Goal: Information Seeking & Learning: Learn about a topic

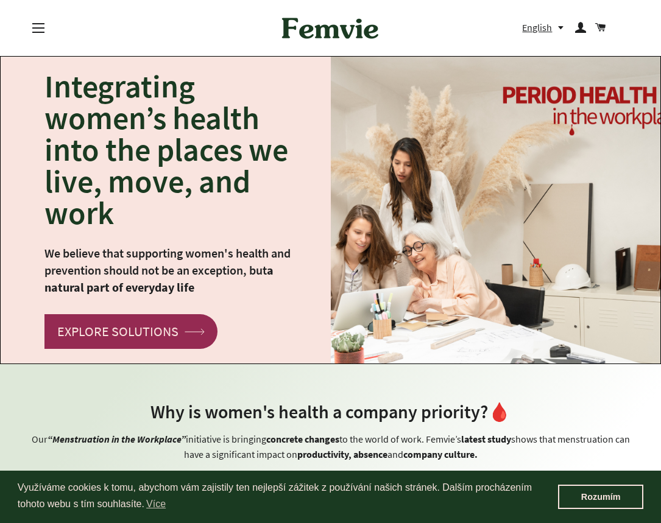
click at [39, 27] on span "button" at bounding box center [38, 27] width 12 height 1
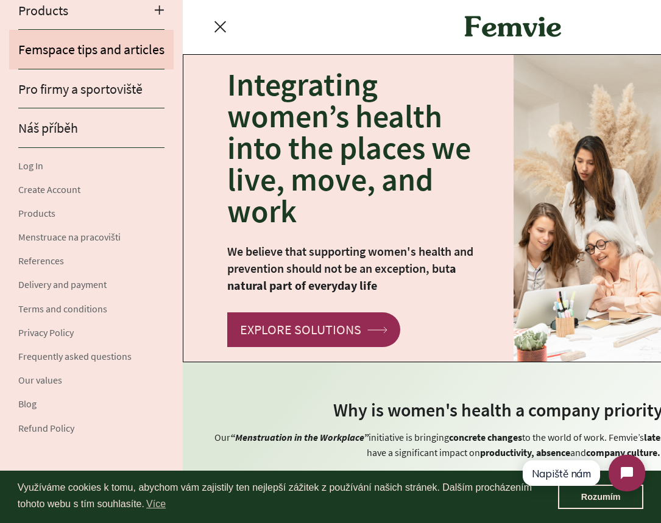
click at [52, 60] on link "Femspace tips and articles" at bounding box center [91, 49] width 164 height 39
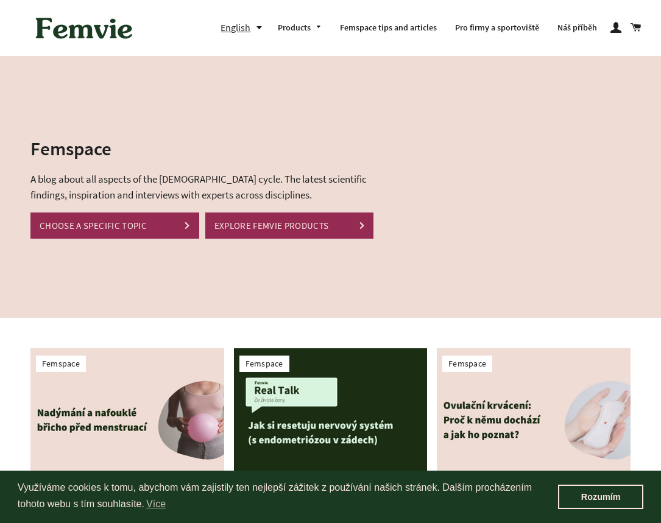
click at [259, 25] on button "English" at bounding box center [245, 27] width 48 height 16
click at [260, 57] on link "čeština" at bounding box center [246, 53] width 31 height 16
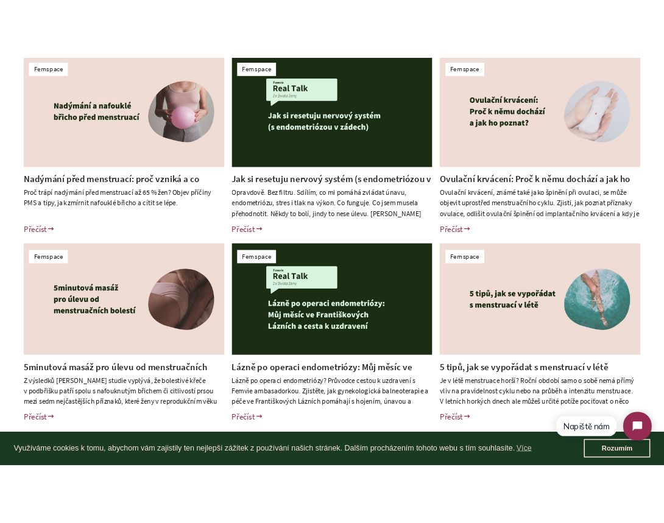
scroll to position [350, 0]
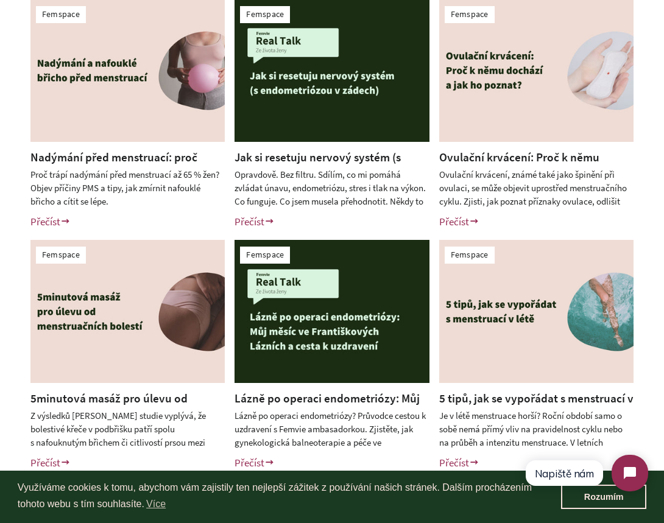
click at [594, 500] on html "Napiště nám" at bounding box center [586, 473] width 144 height 57
click at [602, 495] on html "Napiště nám" at bounding box center [586, 473] width 144 height 57
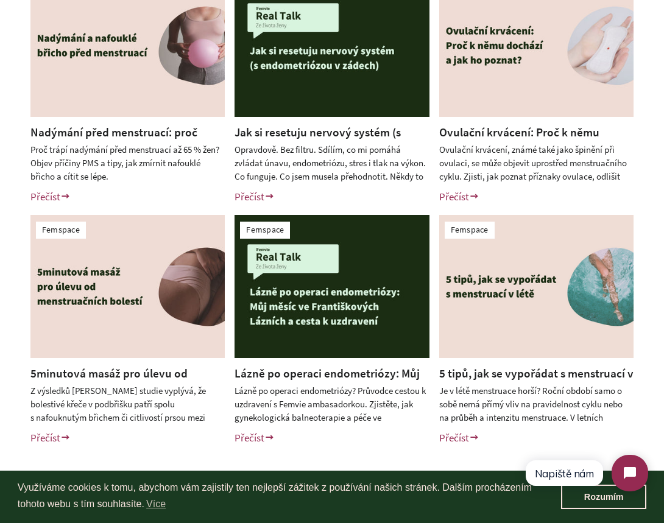
scroll to position [0, 0]
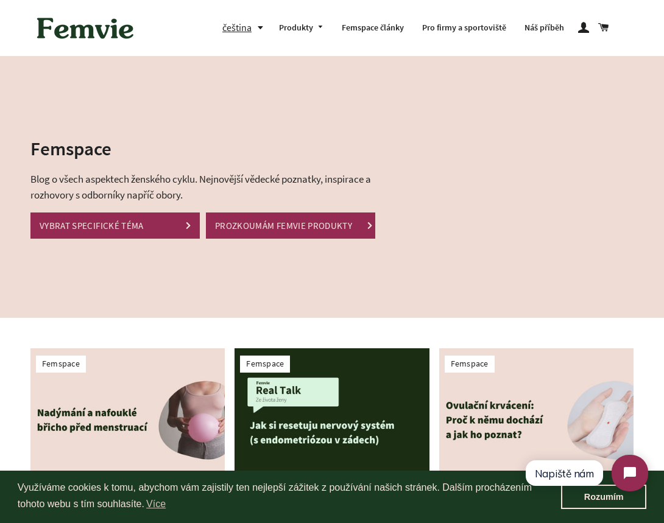
click at [99, 26] on img at bounding box center [85, 28] width 110 height 38
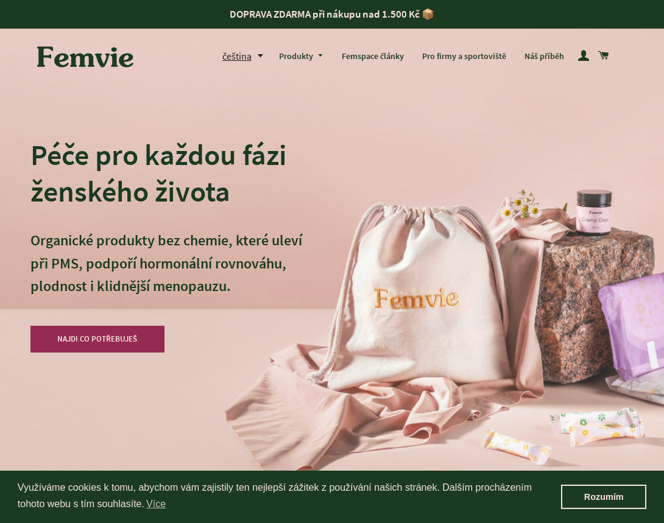
click at [225, 62] on button "čeština" at bounding box center [246, 56] width 48 height 16
click at [239, 101] on link "English" at bounding box center [248, 108] width 31 height 16
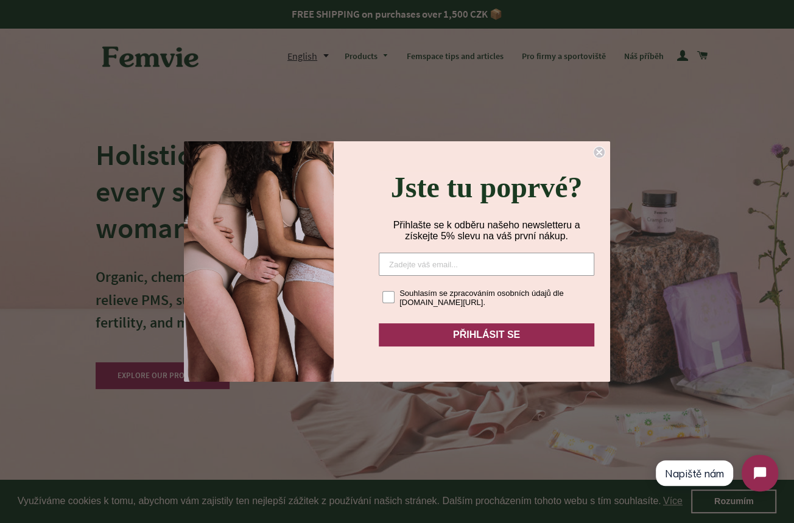
click at [602, 147] on circle "Close dialog" at bounding box center [600, 153] width 12 height 12
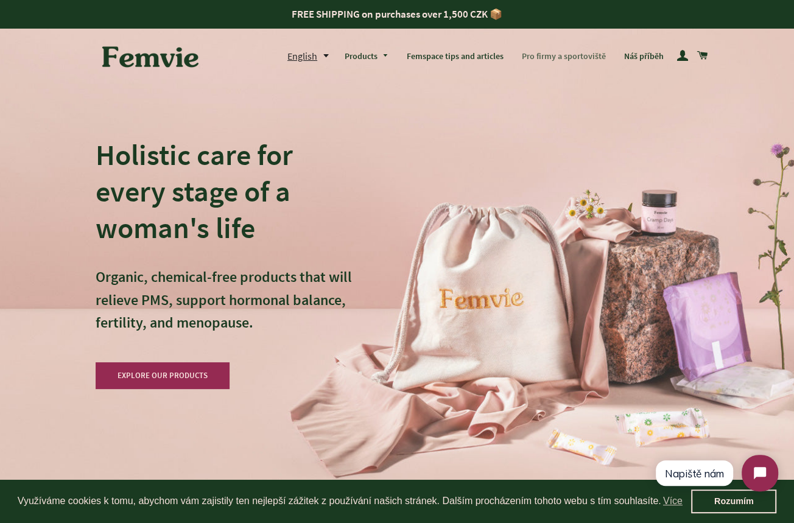
click at [534, 55] on link "Pro firmy a sportoviště" at bounding box center [563, 57] width 102 height 32
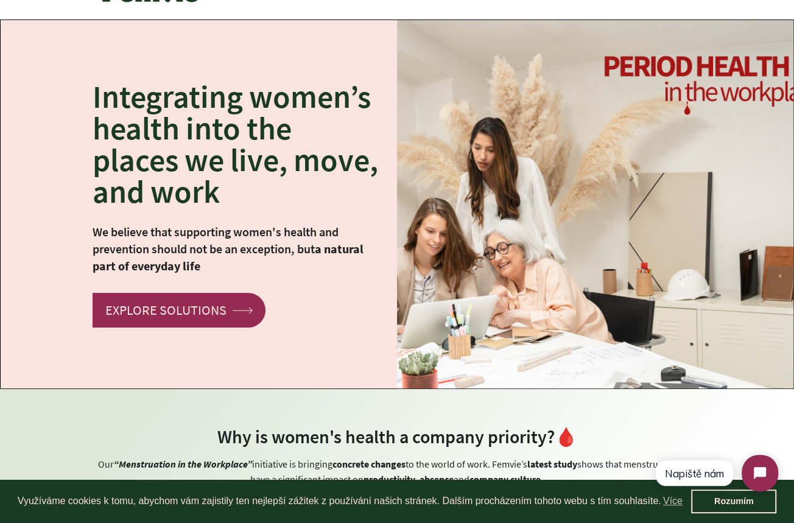
scroll to position [34, 0]
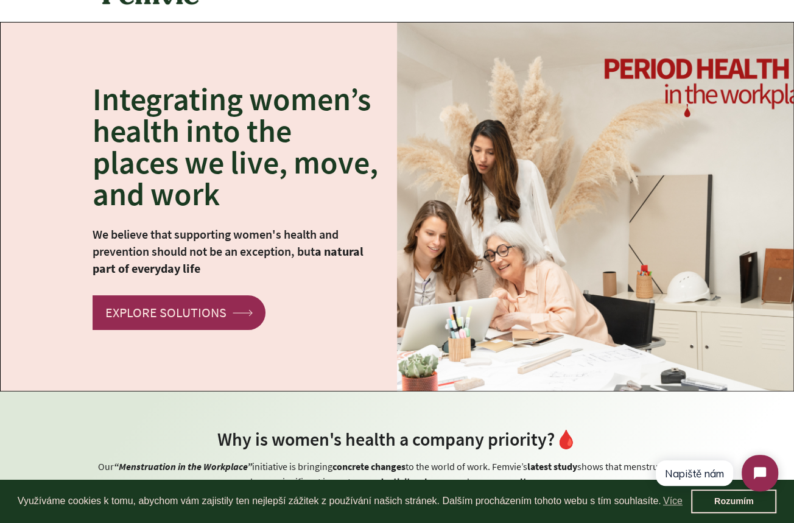
click at [724, 501] on html "Napiště nám" at bounding box center [717, 473] width 144 height 57
click at [715, 506] on link "Rozumím" at bounding box center [733, 502] width 85 height 24
click at [729, 503] on link "Rozumím" at bounding box center [733, 502] width 85 height 24
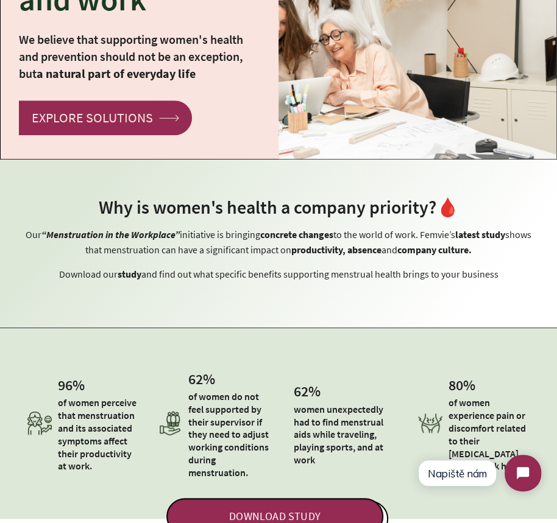
scroll to position [0, 0]
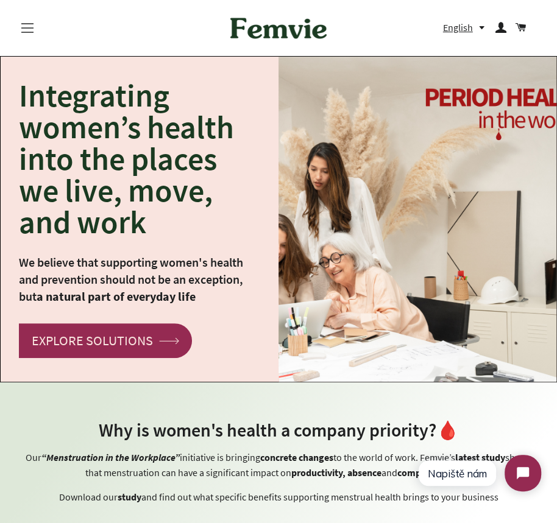
click at [21, 22] on button "Site navigation" at bounding box center [27, 28] width 30 height 30
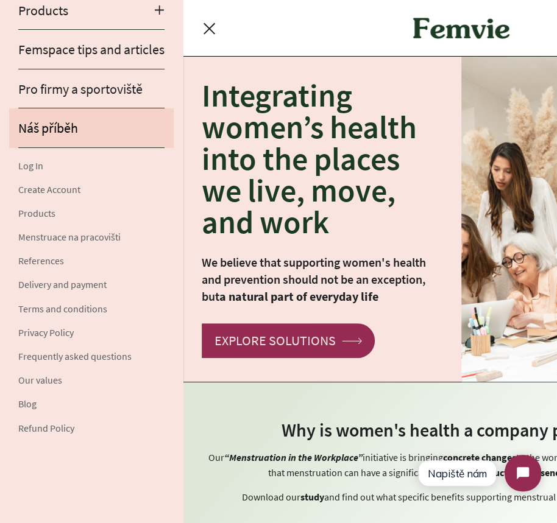
click at [45, 139] on link "Náš příběh" at bounding box center [91, 127] width 164 height 39
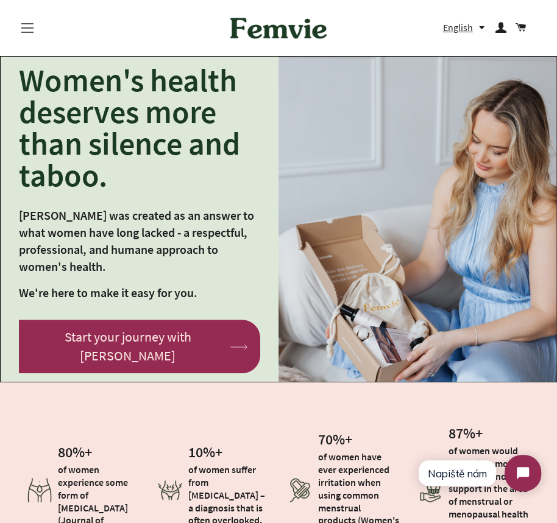
click at [22, 27] on button "Site navigation" at bounding box center [27, 28] width 30 height 30
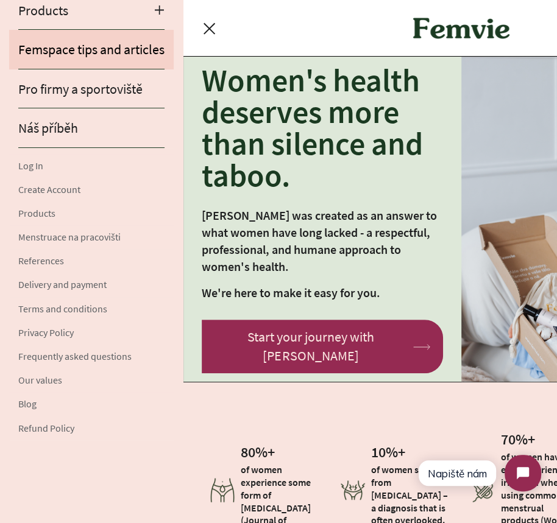
click at [57, 58] on link "Femspace tips and articles" at bounding box center [91, 49] width 164 height 39
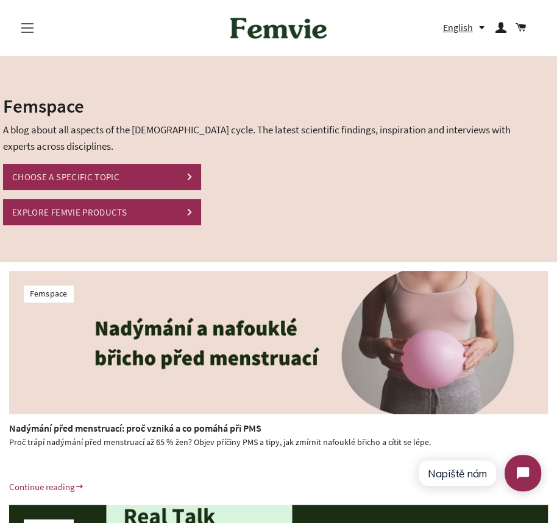
click at [38, 33] on button "Site navigation" at bounding box center [27, 28] width 30 height 30
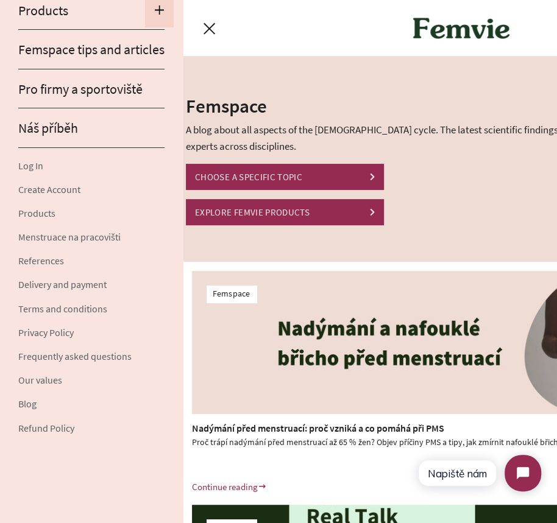
click at [150, 8] on button "Expand submenu Products Collapse submenu Products" at bounding box center [159, 10] width 29 height 35
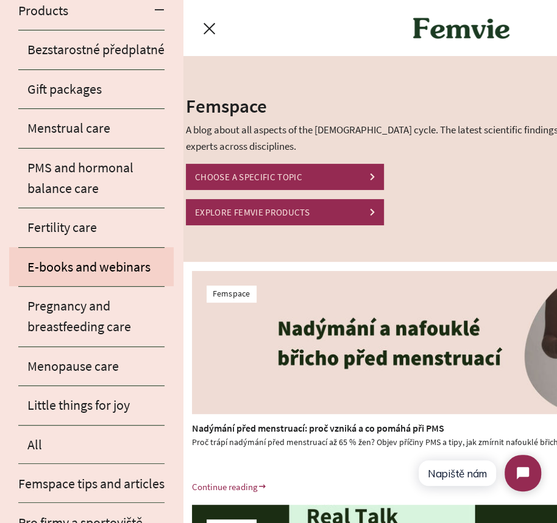
click at [81, 277] on link "E-books and webinars" at bounding box center [91, 266] width 164 height 39
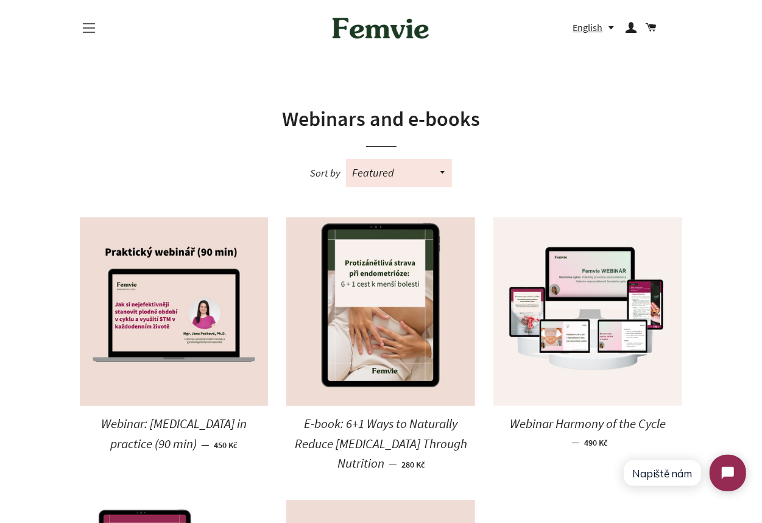
click at [93, 26] on button "Site navigation" at bounding box center [89, 28] width 30 height 30
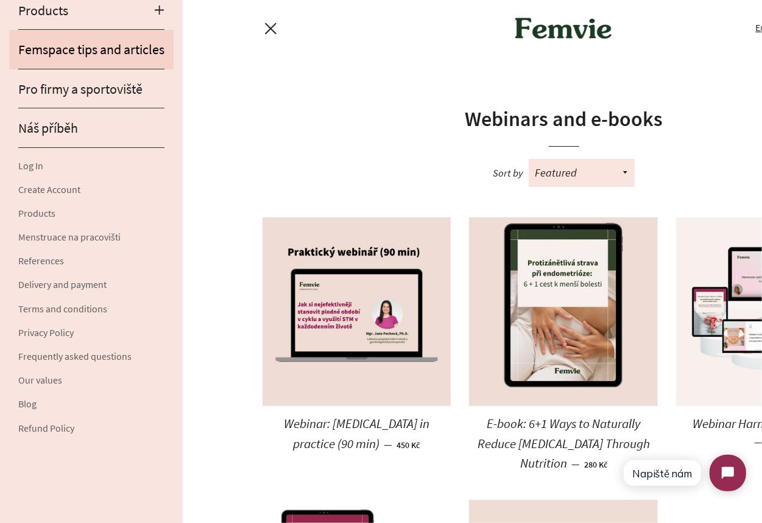
click at [72, 63] on link "Femspace tips and articles" at bounding box center [91, 49] width 164 height 39
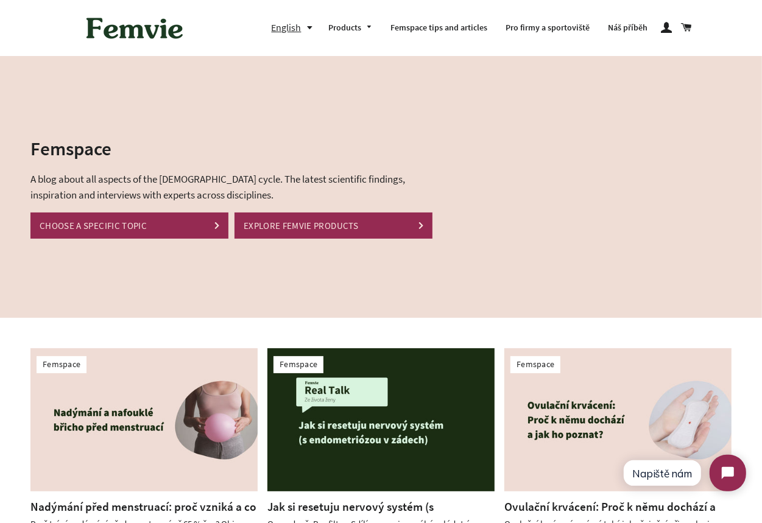
click at [141, 222] on link "CHOOSE A SPECIFIC TOPIC" at bounding box center [129, 226] width 198 height 26
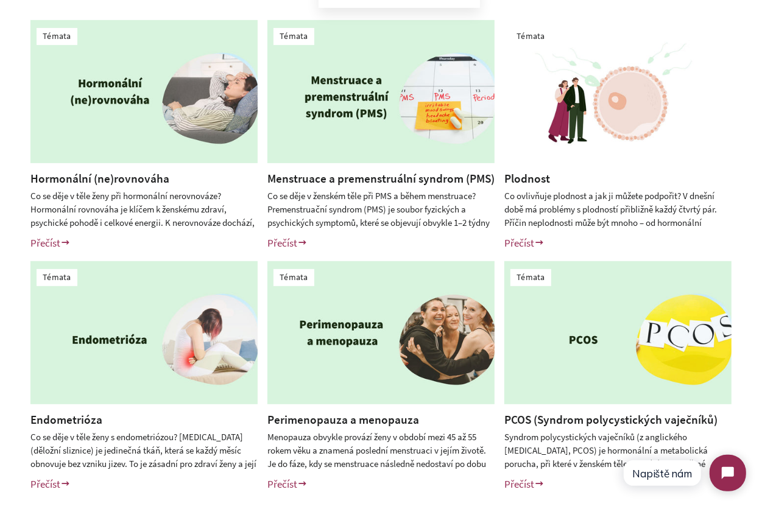
scroll to position [288, 0]
